Goal: Task Accomplishment & Management: Complete application form

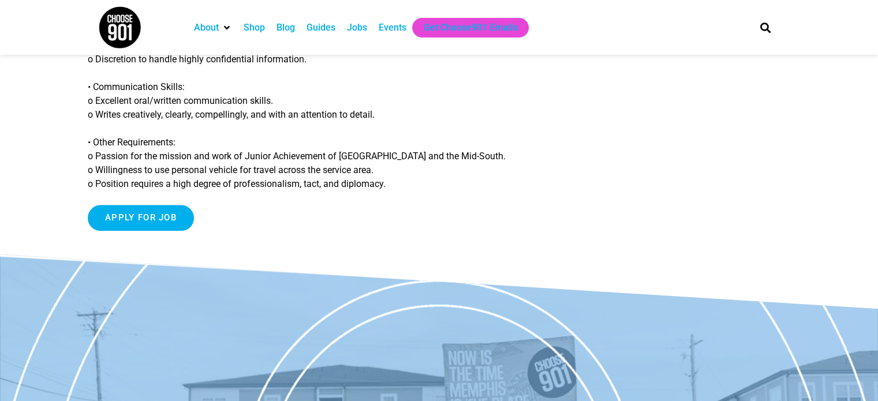
scroll to position [1097, 0]
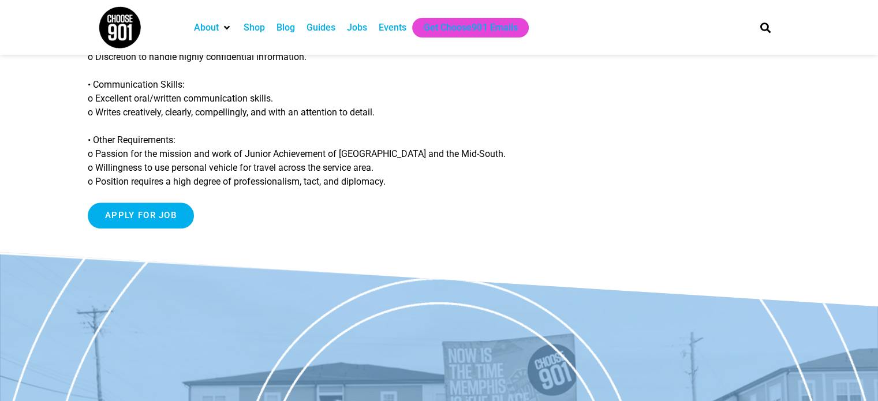
click at [318, 223] on div "Apply for job To apply for this job email your details to [EMAIL_ADDRESS][DOMAI…" at bounding box center [326, 216] width 477 height 26
click at [164, 215] on input "Apply for job" at bounding box center [141, 216] width 106 height 26
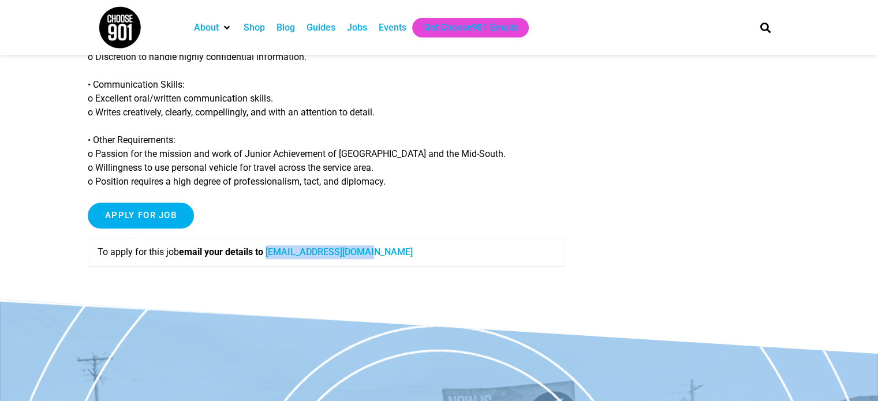
drag, startPoint x: 314, startPoint y: 253, endPoint x: 272, endPoint y: 252, distance: 41.6
click at [272, 252] on div "To apply for this job email your details to [EMAIL_ADDRESS][DOMAIN_NAME]" at bounding box center [326, 252] width 477 height 29
copy link "sfrench@jamemphis.org"
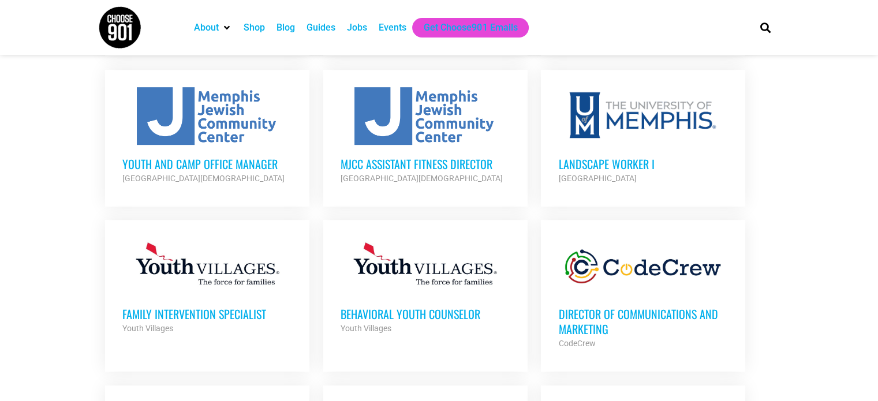
scroll to position [635, 0]
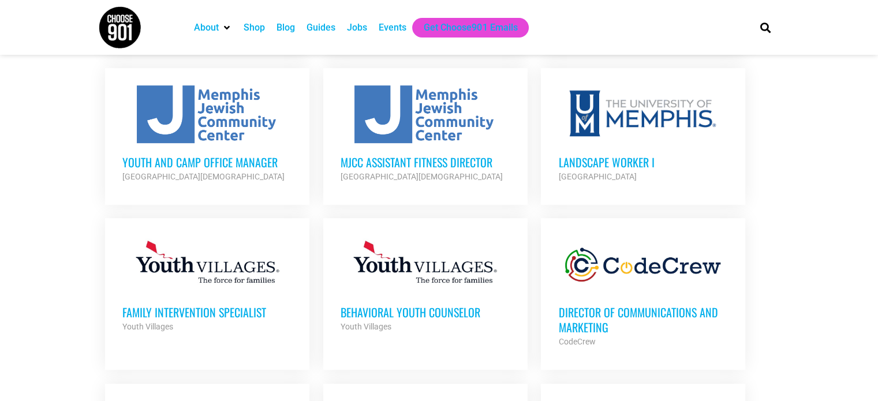
click at [688, 286] on div at bounding box center [643, 265] width 170 height 58
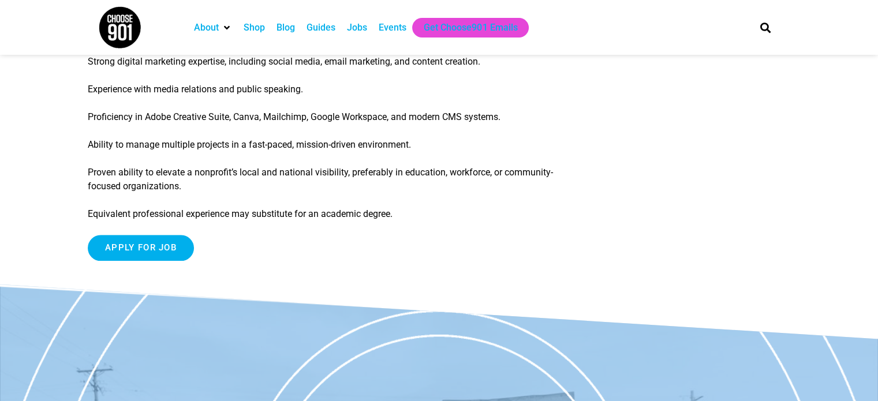
scroll to position [1385, 0]
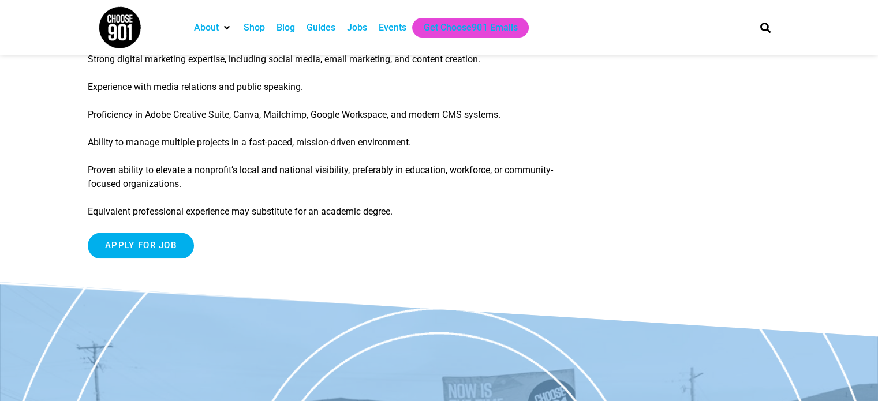
click at [113, 241] on input "Apply for job" at bounding box center [141, 246] width 106 height 26
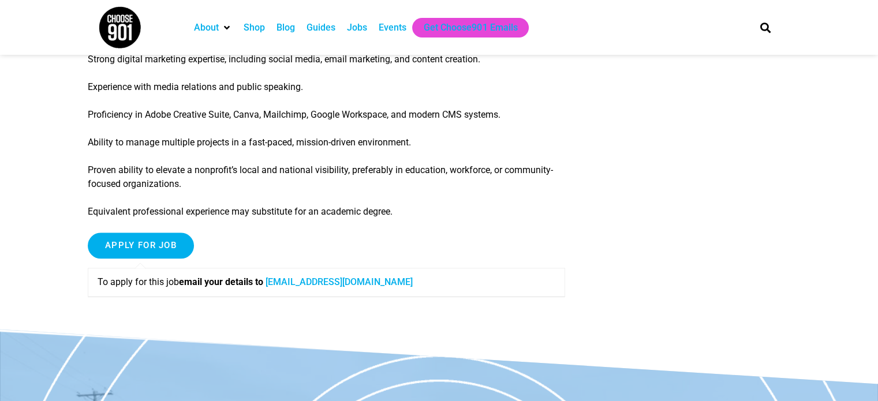
click at [283, 283] on link "careers@code-crew.org" at bounding box center [339, 281] width 147 height 11
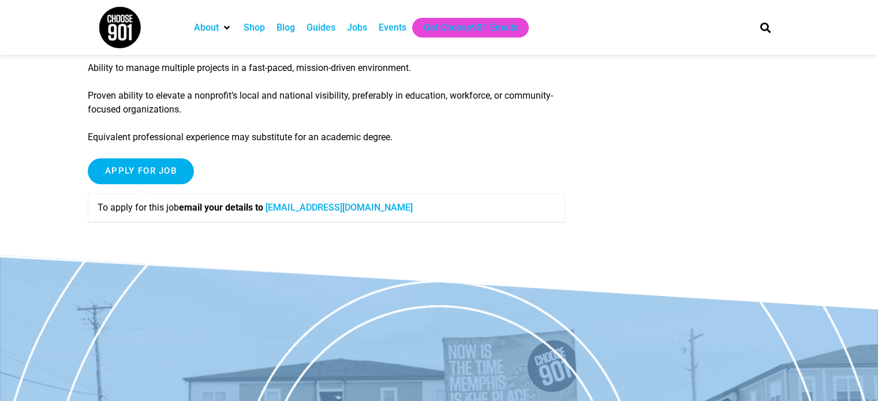
scroll to position [1501, 0]
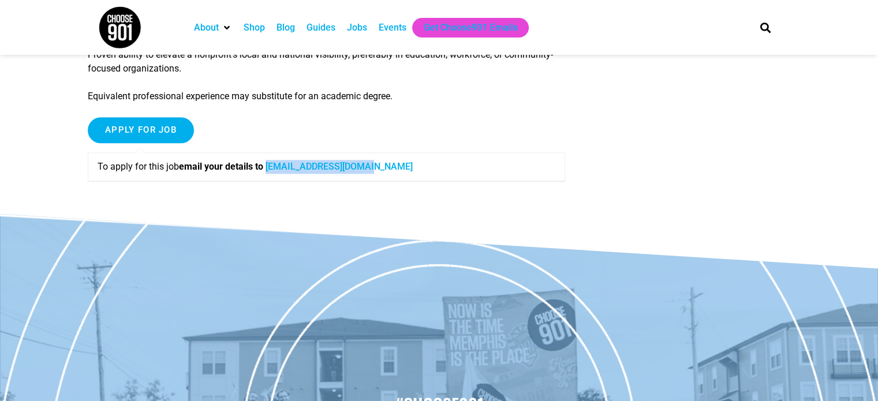
drag, startPoint x: 391, startPoint y: 157, endPoint x: 272, endPoint y: 164, distance: 119.7
click at [272, 164] on div "To apply for this job email your details to careers@code-crew.org" at bounding box center [326, 166] width 477 height 29
copy link "careers@code-crew.org"
